Goal: Information Seeking & Learning: Learn about a topic

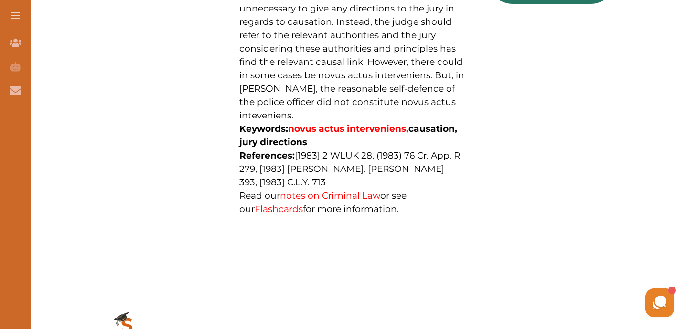
scroll to position [665, 0]
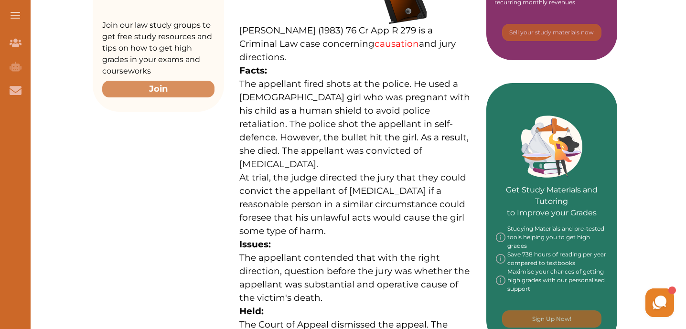
scroll to position [335, 0]
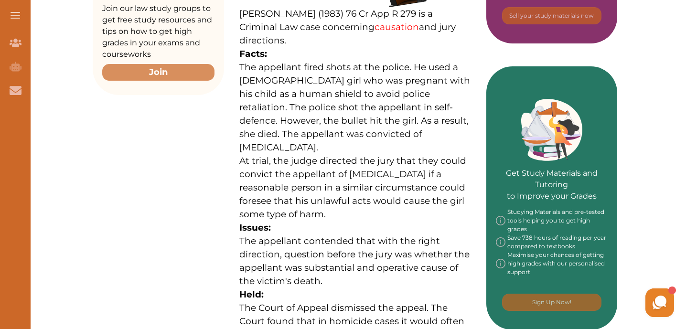
drag, startPoint x: 259, startPoint y: 68, endPoint x: 311, endPoint y: 226, distance: 166.3
click at [311, 226] on p "[PERSON_NAME] (1983) 76 Cr App R 279 is a Criminal Law case concerning causatio…" at bounding box center [355, 230] width 232 height 623
click at [325, 70] on div "We do not allow selecting and copying of our content. You can get our subscript…" at bounding box center [343, 164] width 686 height 329
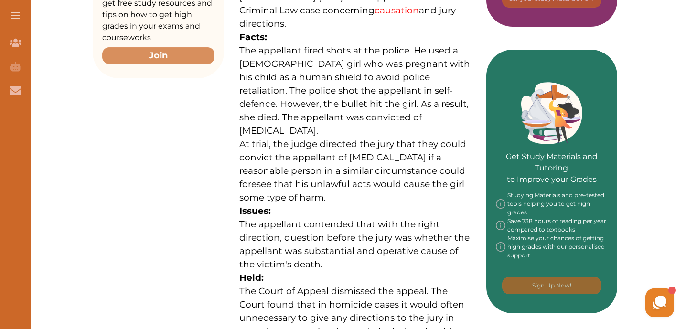
scroll to position [349, 0]
